Goal: Task Accomplishment & Management: Complete application form

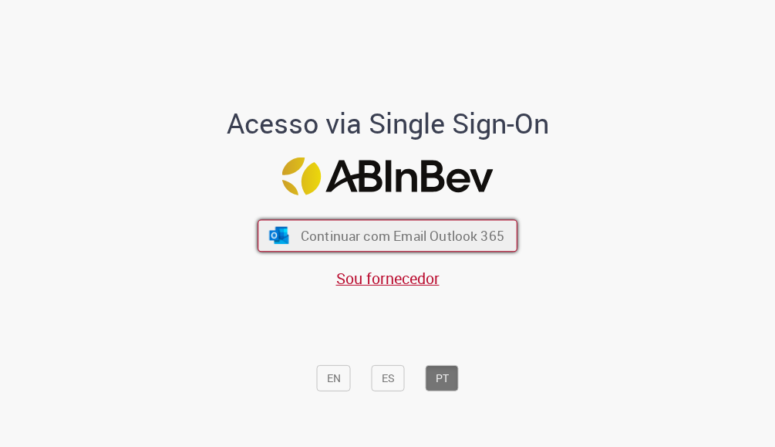
click at [359, 243] on span "Continuar com Email Outlook 365" at bounding box center [403, 236] width 204 height 18
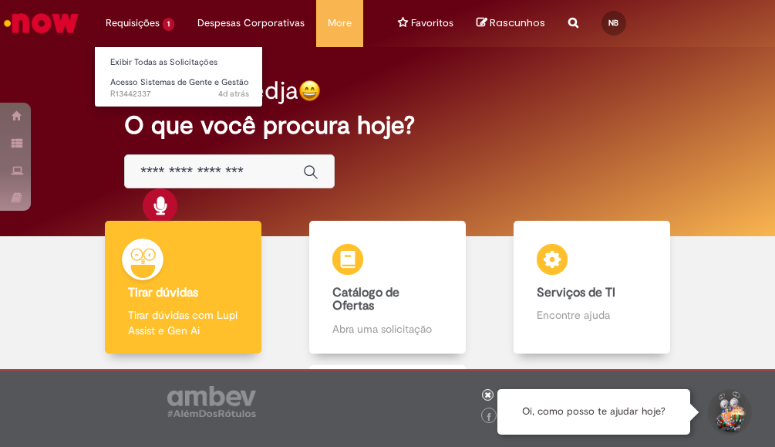
click at [133, 29] on li "Requisições 1 Exibir Todas as Solicitações Acesso Sistemas de Gente e Gestão 4d…" at bounding box center [140, 23] width 92 height 46
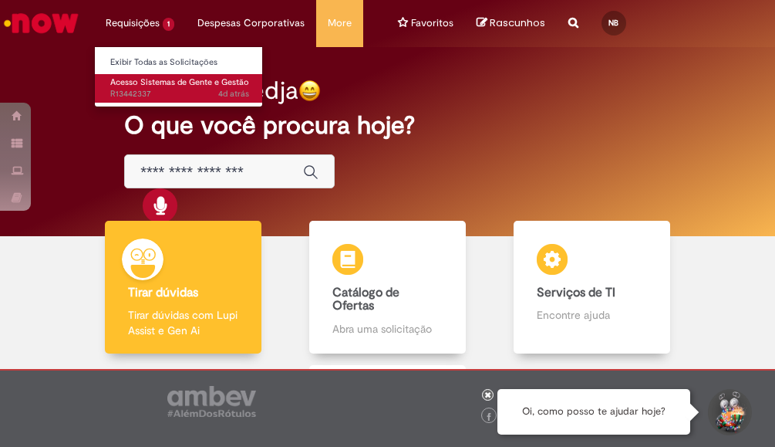
click at [145, 76] on link "Acesso Sistemas de Gente e Gestão 4d atrás 4 dias atrás R13442337" at bounding box center [180, 88] width 170 height 29
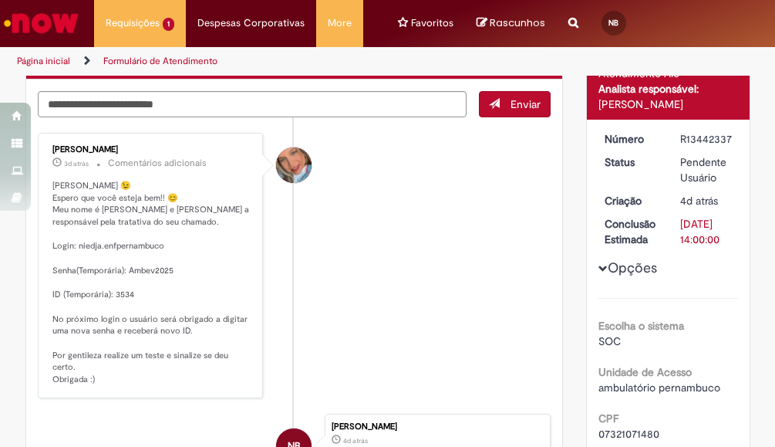
scroll to position [77, 0]
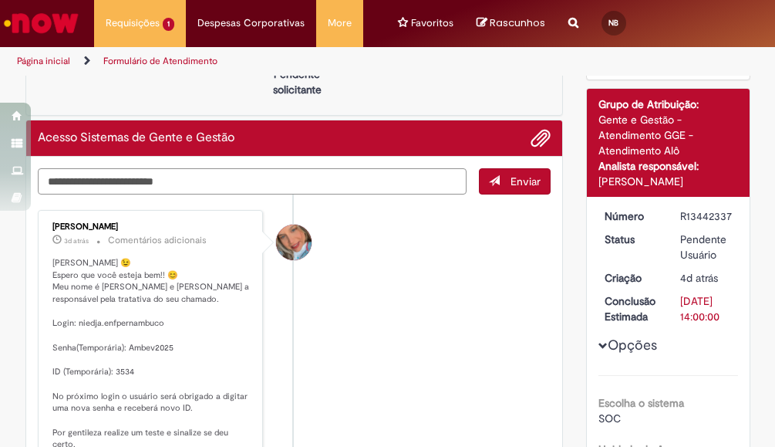
click at [126, 180] on textarea "Digite sua mensagem aqui..." at bounding box center [252, 181] width 429 height 26
type textarea "**********"
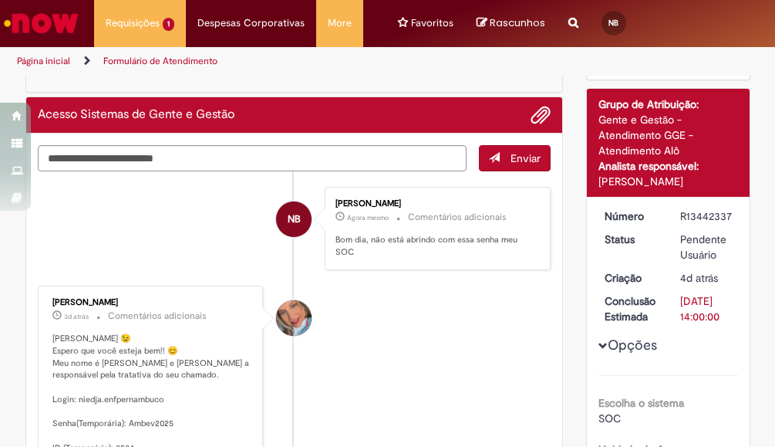
click at [504, 171] on div "Enviar NB Niedja Dos Santos Brito Agora mesmo Agora mesmo Comentários adicionai…" at bounding box center [295, 158] width 514 height 26
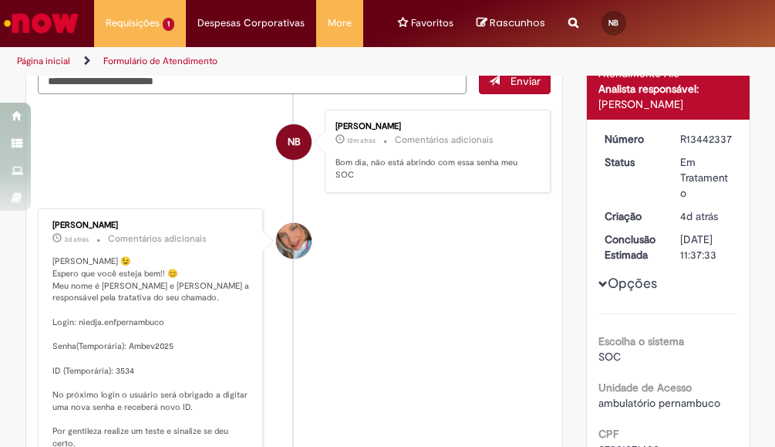
scroll to position [0, 0]
